Goal: Complete application form

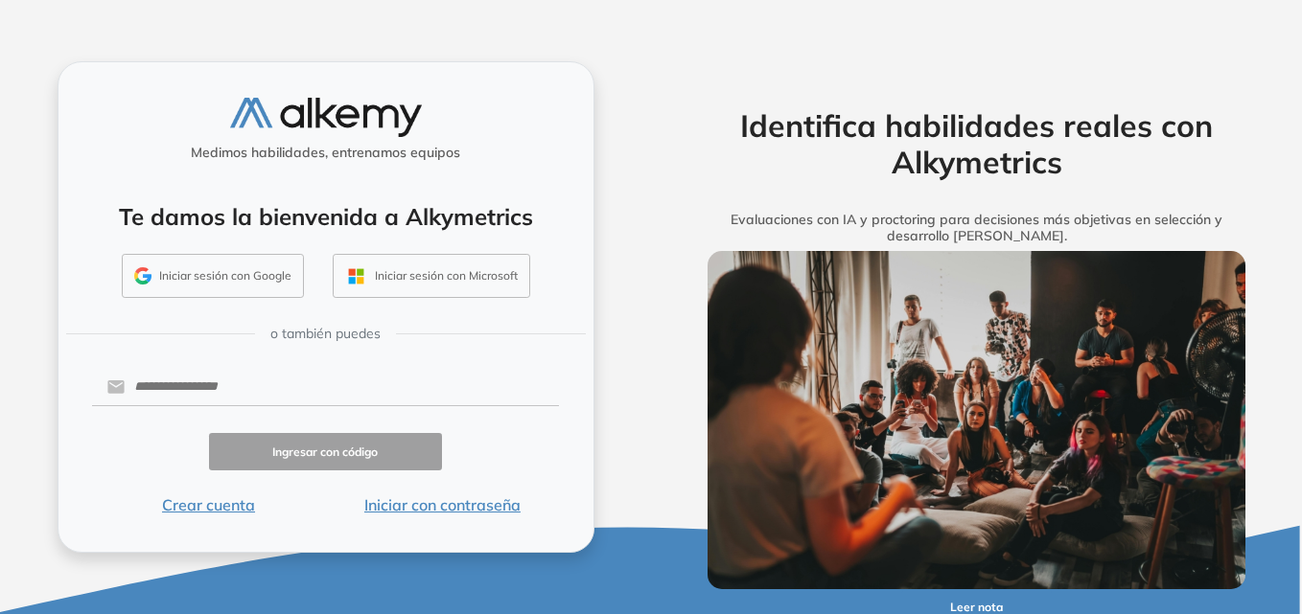
click at [246, 271] on button "Iniciar sesión con Google" at bounding box center [213, 276] width 182 height 44
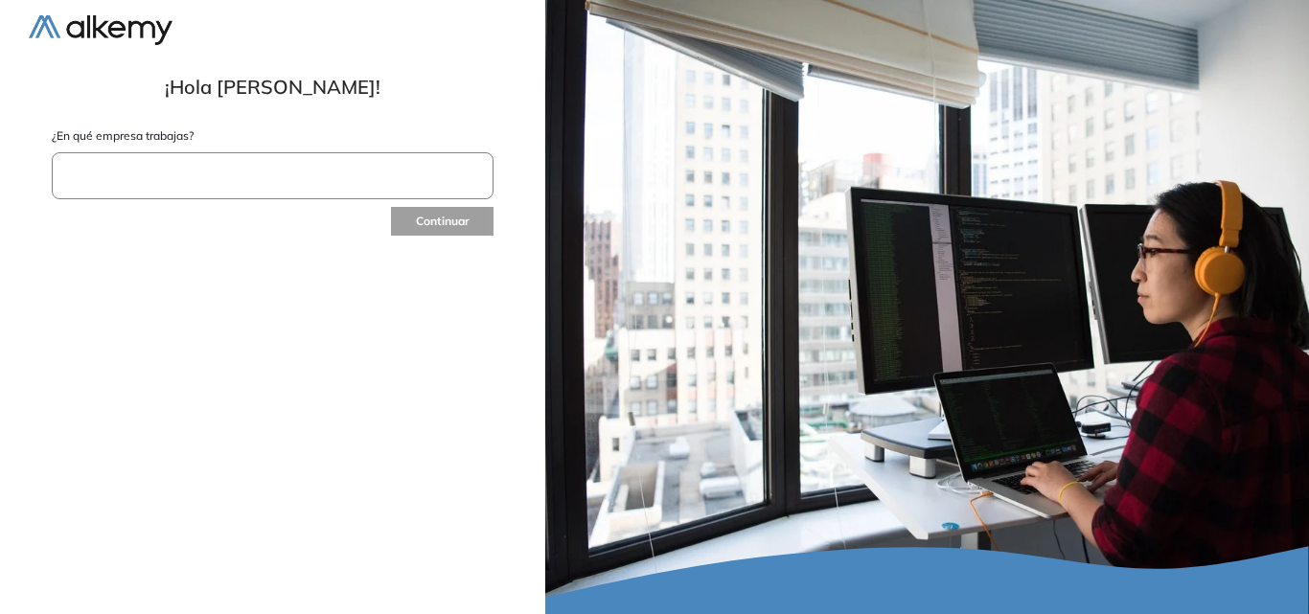
click at [334, 184] on input "text" at bounding box center [273, 175] width 442 height 47
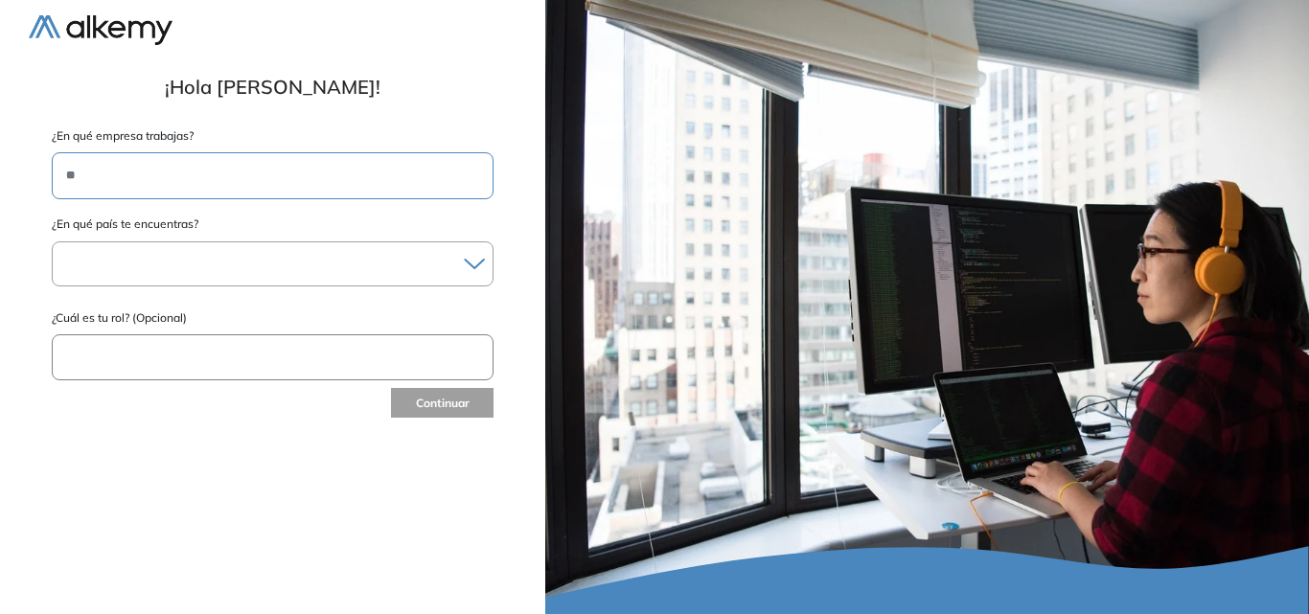
type input "*"
type input "**********"
click at [375, 250] on div at bounding box center [273, 264] width 440 height 28
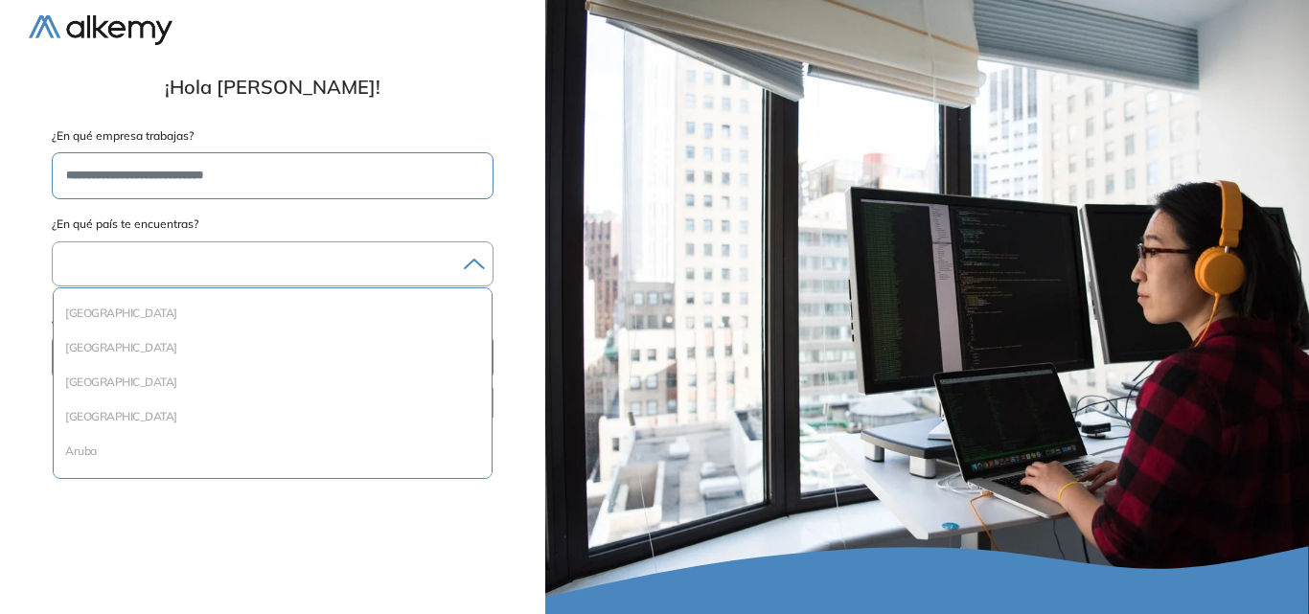
click at [430, 268] on div at bounding box center [273, 264] width 440 height 28
click at [188, 324] on li "[GEOGRAPHIC_DATA]" at bounding box center [272, 324] width 423 height 19
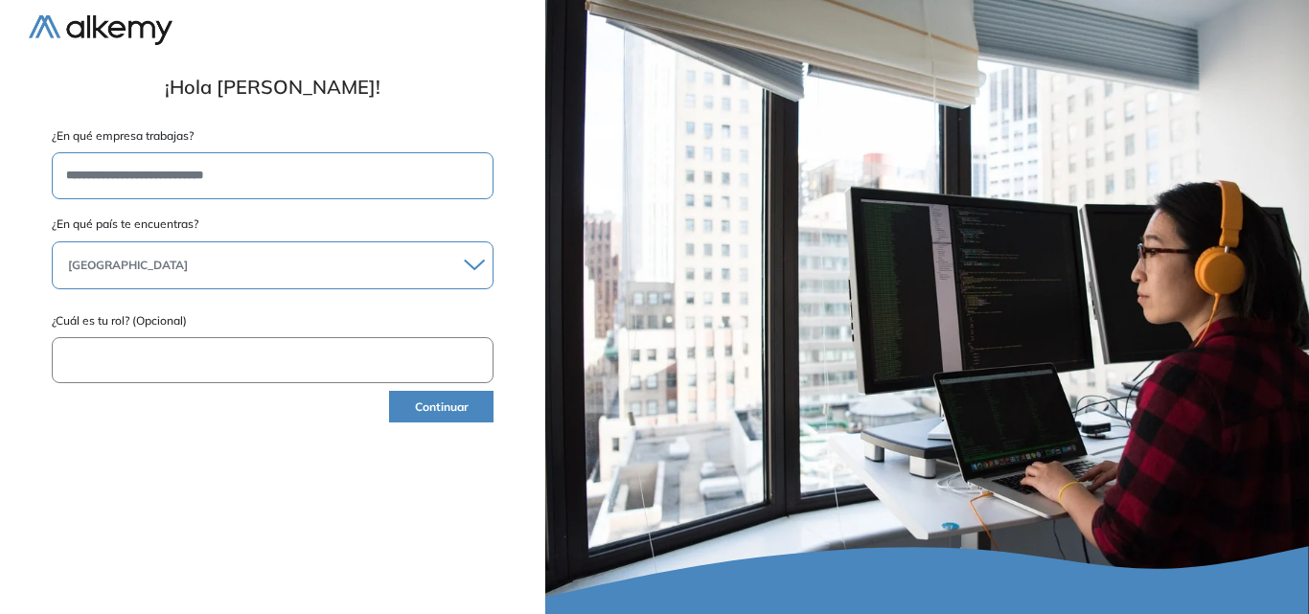
click at [208, 359] on input "text" at bounding box center [273, 360] width 442 height 47
click at [452, 398] on button "Continuar" at bounding box center [441, 407] width 104 height 32
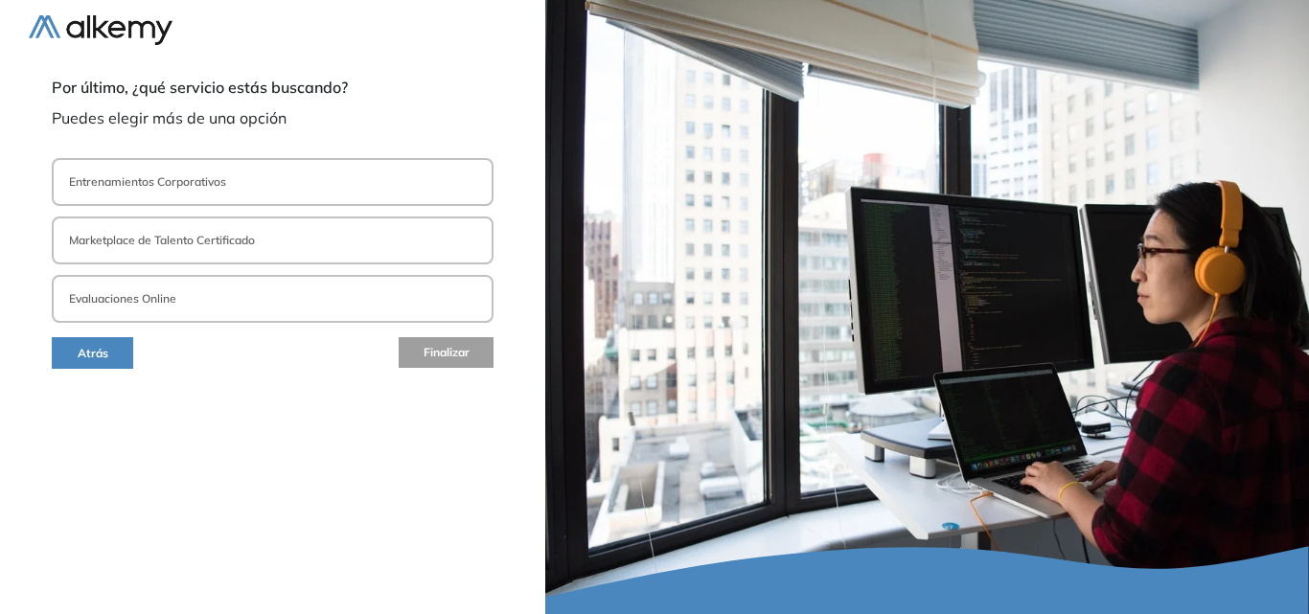
click at [260, 187] on button "Entrenamientos Corporativos" at bounding box center [273, 182] width 442 height 48
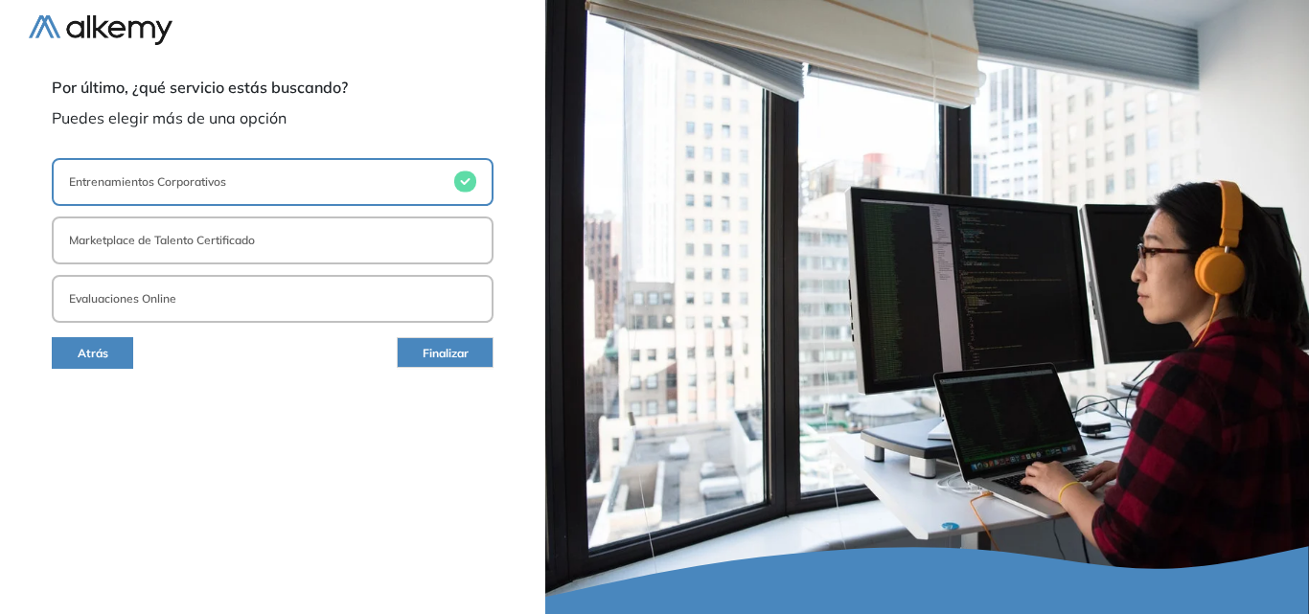
click at [260, 187] on button "Entrenamientos Corporativos" at bounding box center [273, 182] width 442 height 48
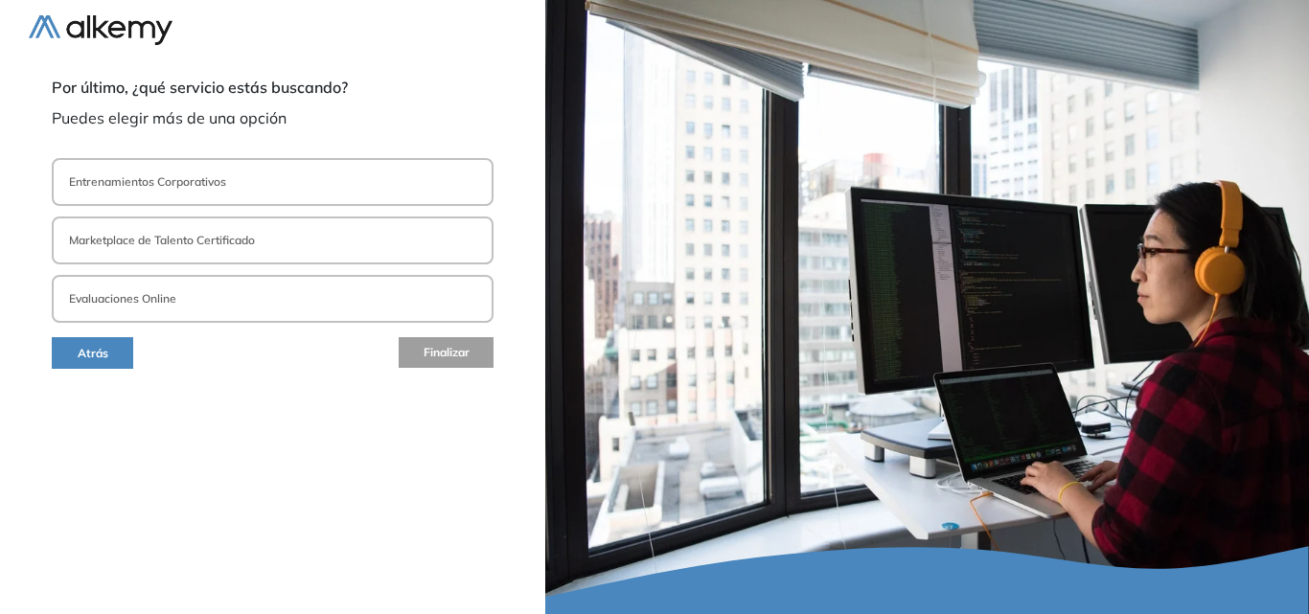
click at [274, 298] on button "Evaluaciones Online" at bounding box center [273, 299] width 442 height 48
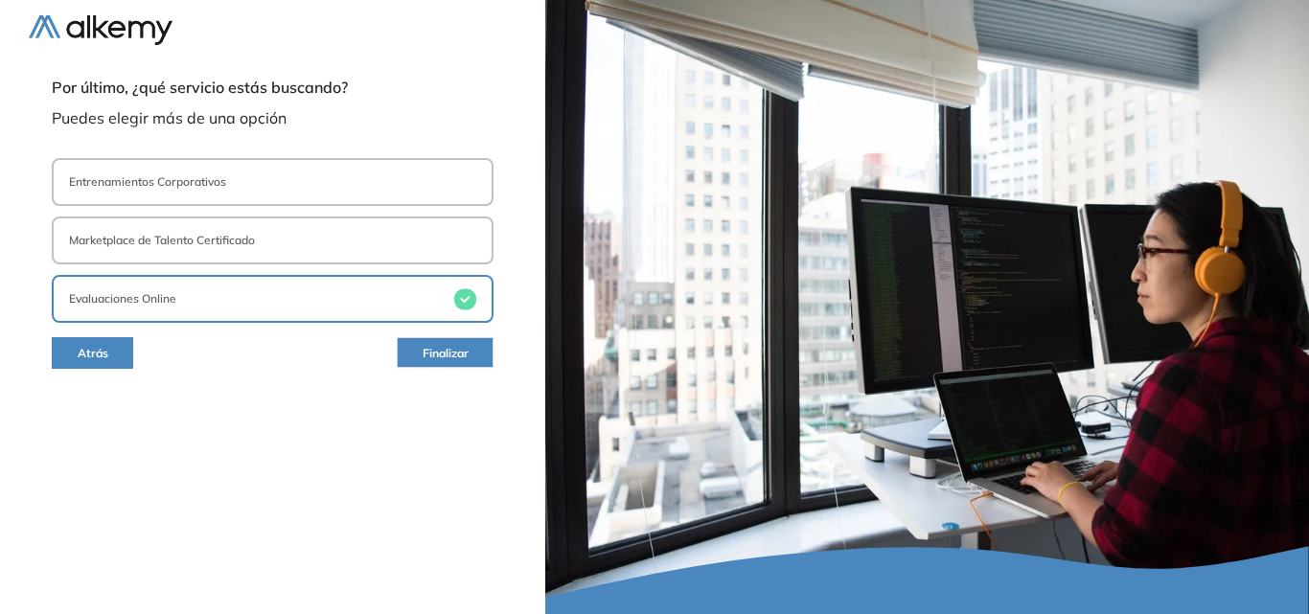
click at [450, 360] on span "Finalizar" at bounding box center [446, 354] width 46 height 18
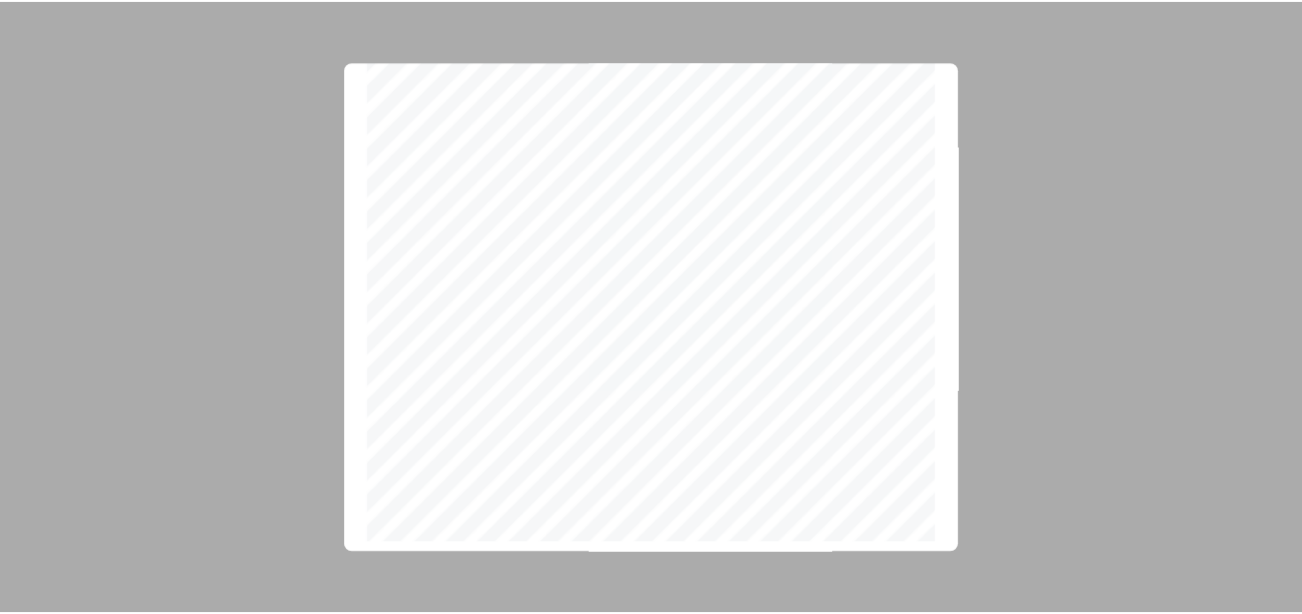
scroll to position [6111, 0]
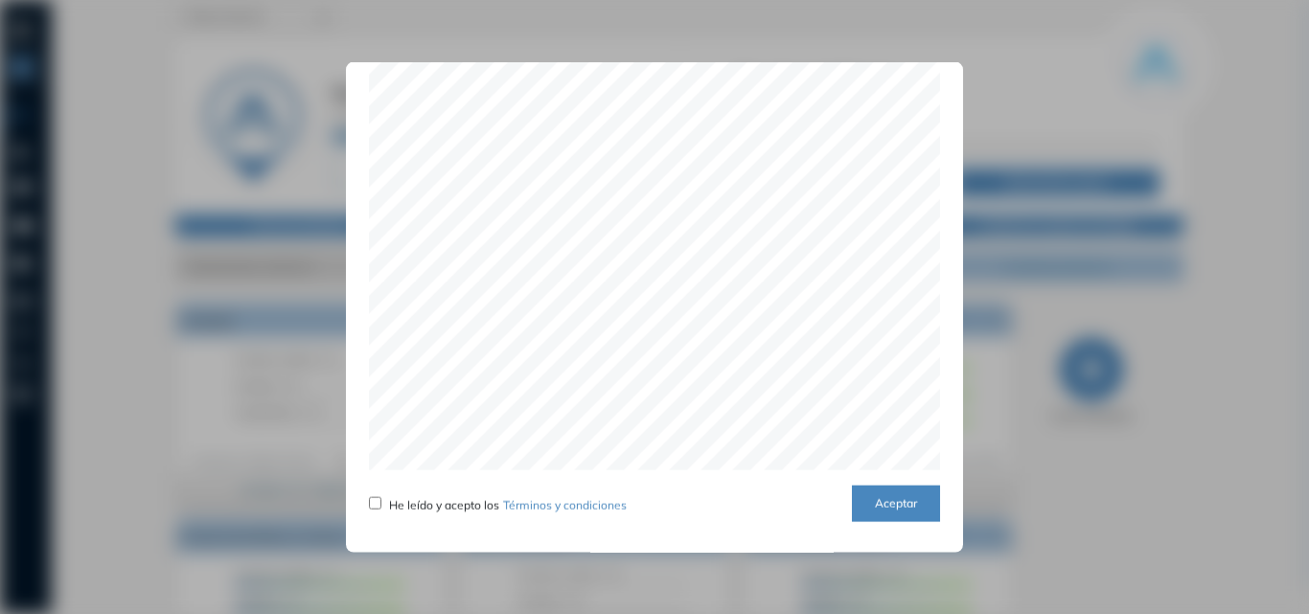
click at [925, 519] on button "Aceptar" at bounding box center [896, 503] width 88 height 37
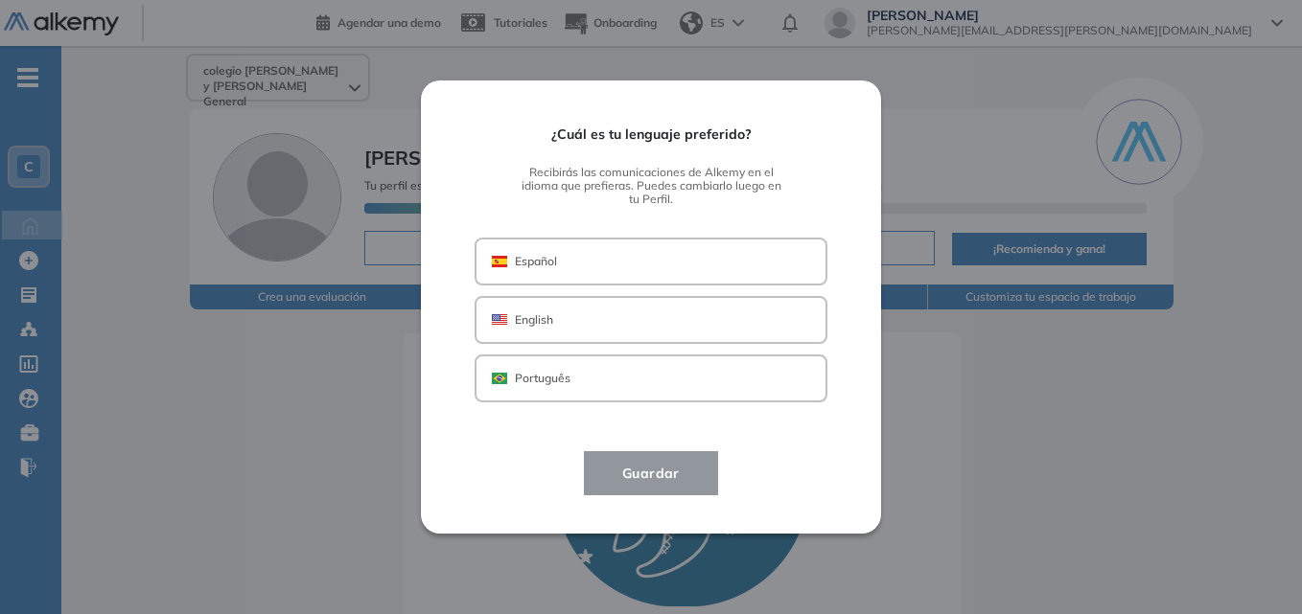
click at [569, 255] on button "Español" at bounding box center [650, 262] width 353 height 48
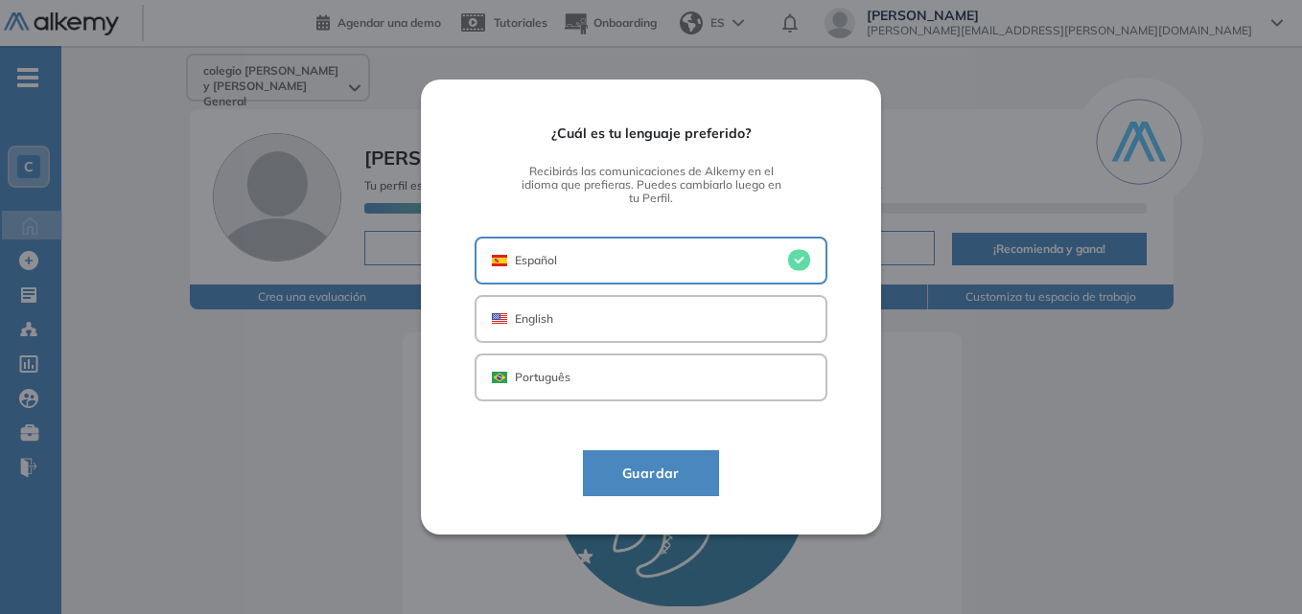
click at [670, 475] on span "Guardar" at bounding box center [651, 473] width 88 height 23
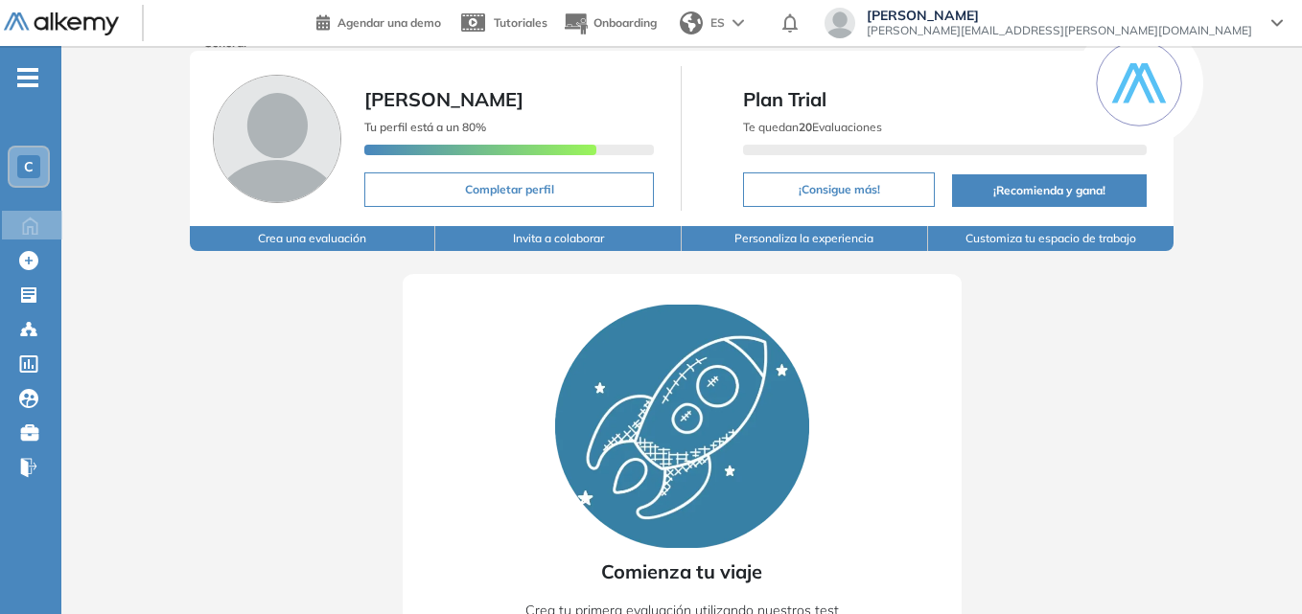
scroll to position [17, 0]
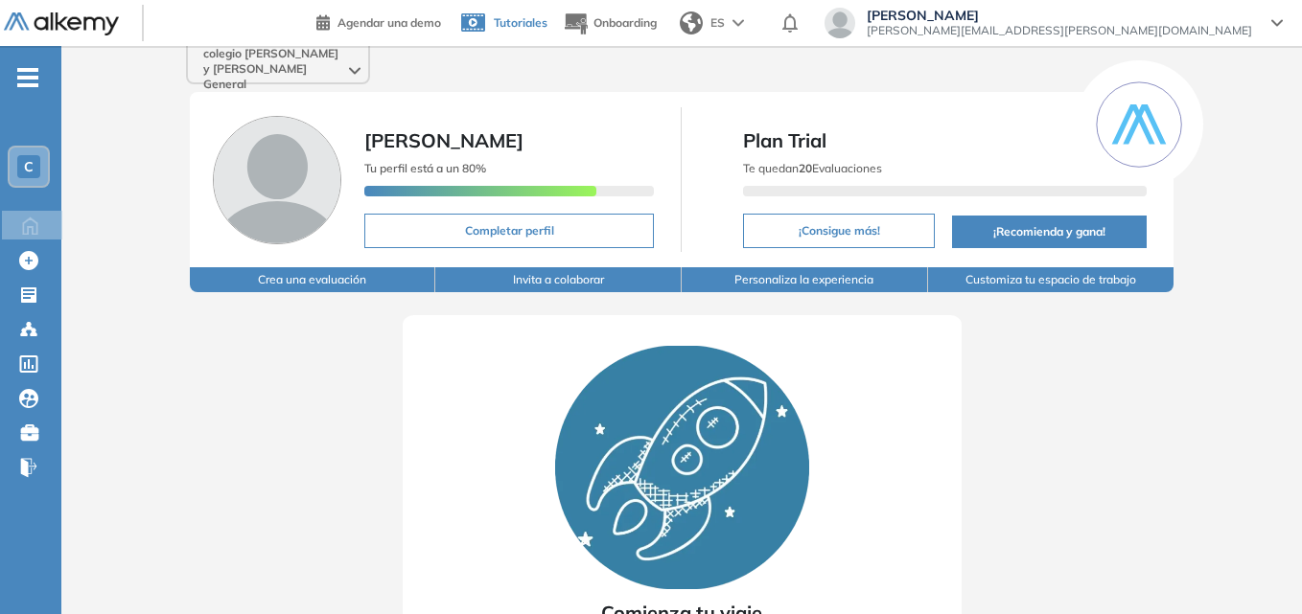
click at [547, 30] on link "Tutoriales" at bounding box center [501, 23] width 91 height 50
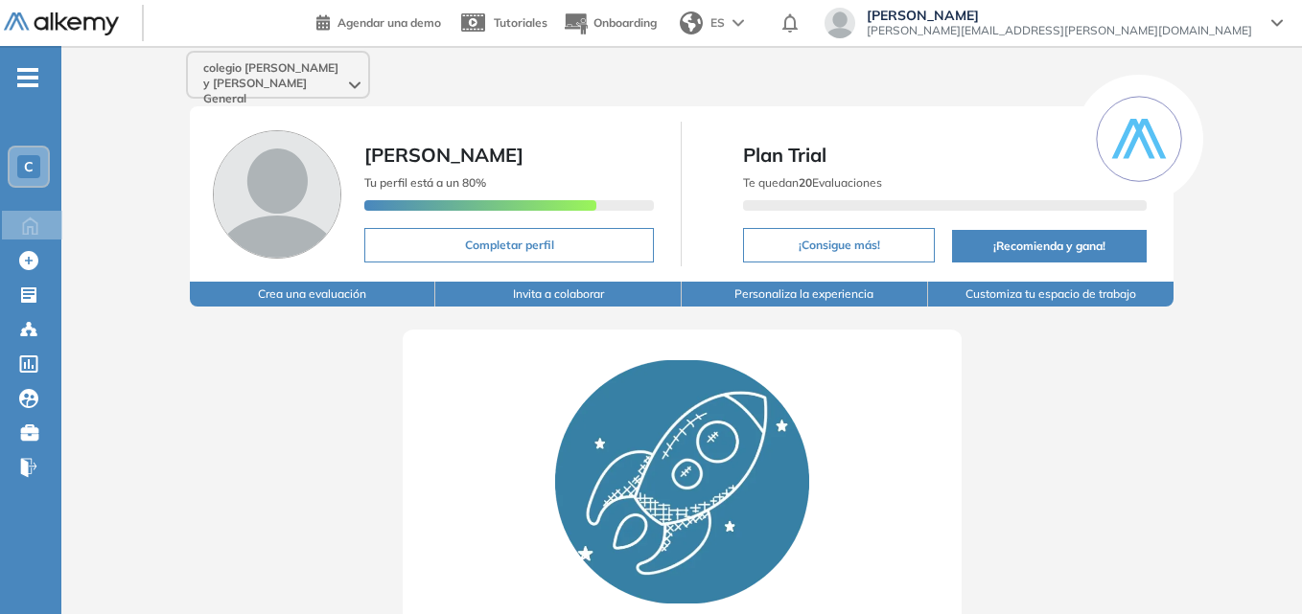
scroll to position [0, 0]
